Goal: Transaction & Acquisition: Purchase product/service

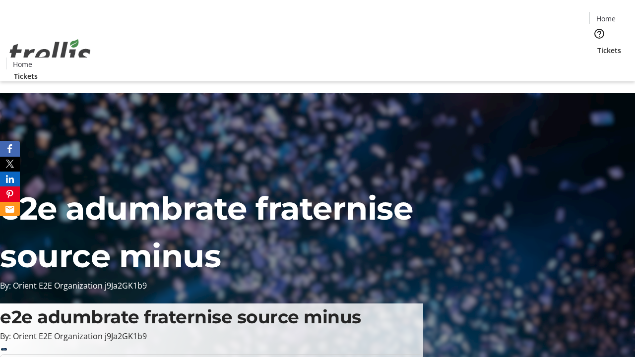
click at [598, 45] on span "Tickets" at bounding box center [610, 50] width 24 height 10
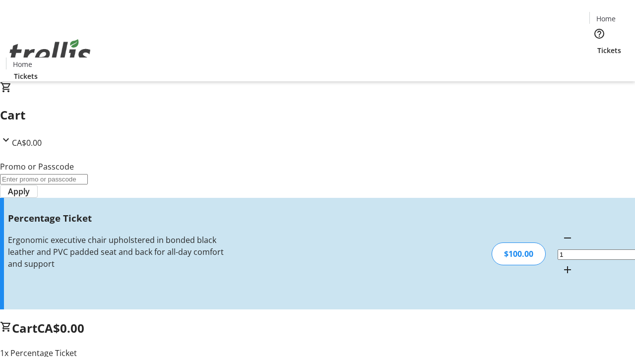
type input "FOO"
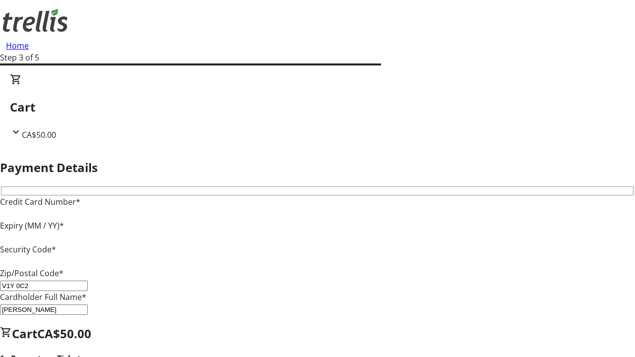
type input "V1Y 0C2"
